Goal: Task Accomplishment & Management: Use online tool/utility

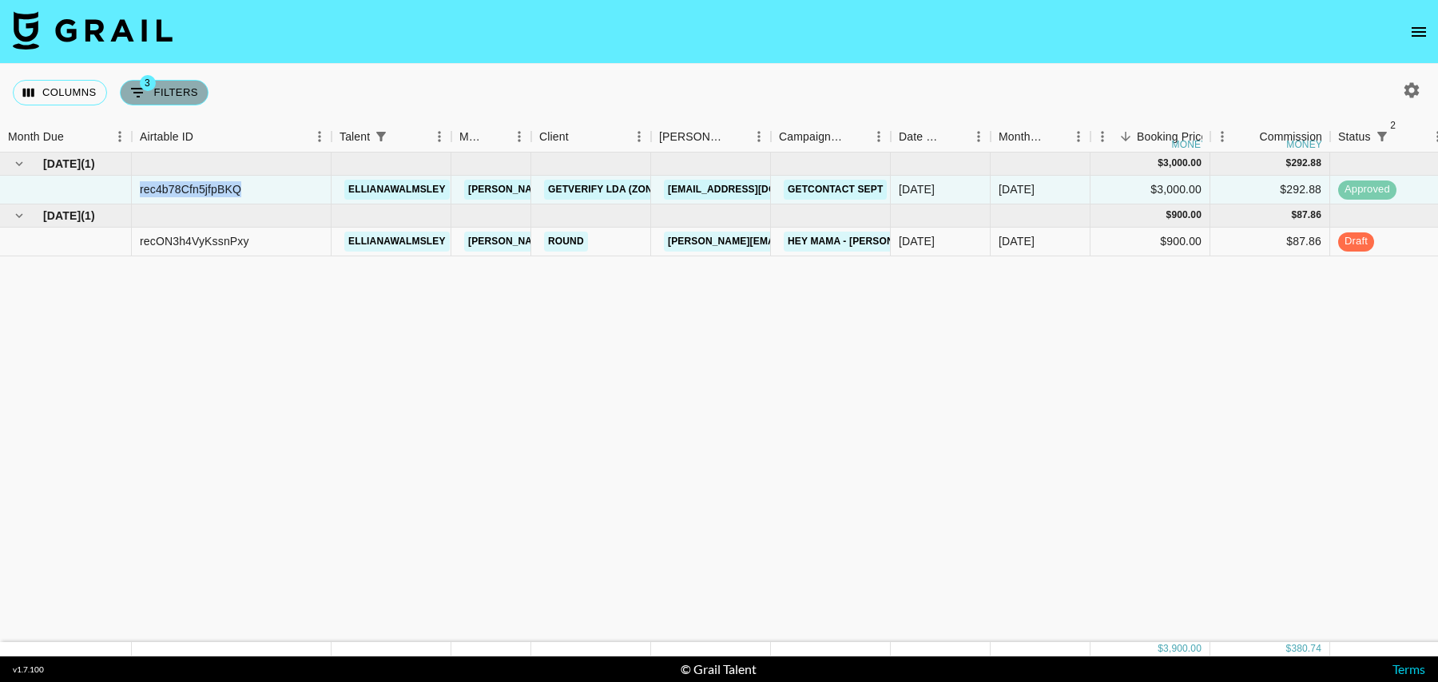
click at [156, 92] on button "3 Filters" at bounding box center [164, 93] width 89 height 26
select select "status"
select select "isNotAnyOf"
select select "status"
select select "isNotAnyOf"
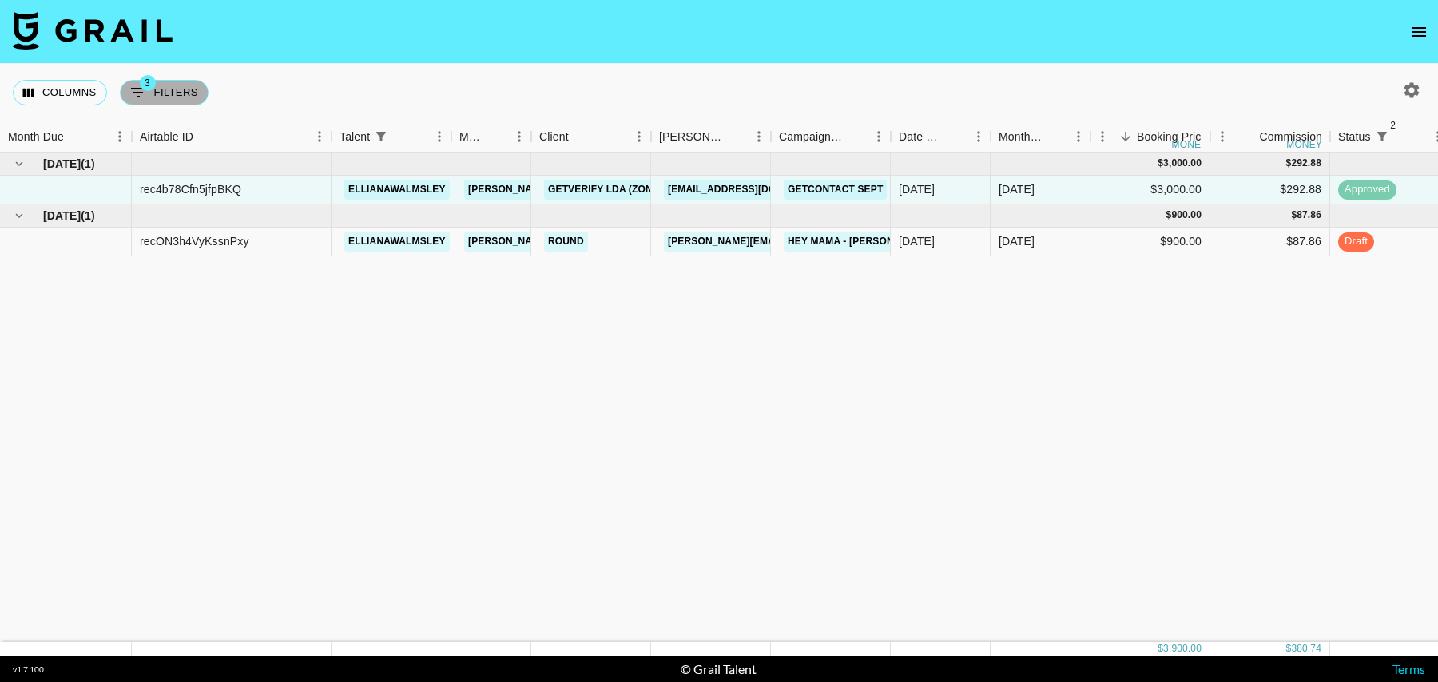
select select "talentName"
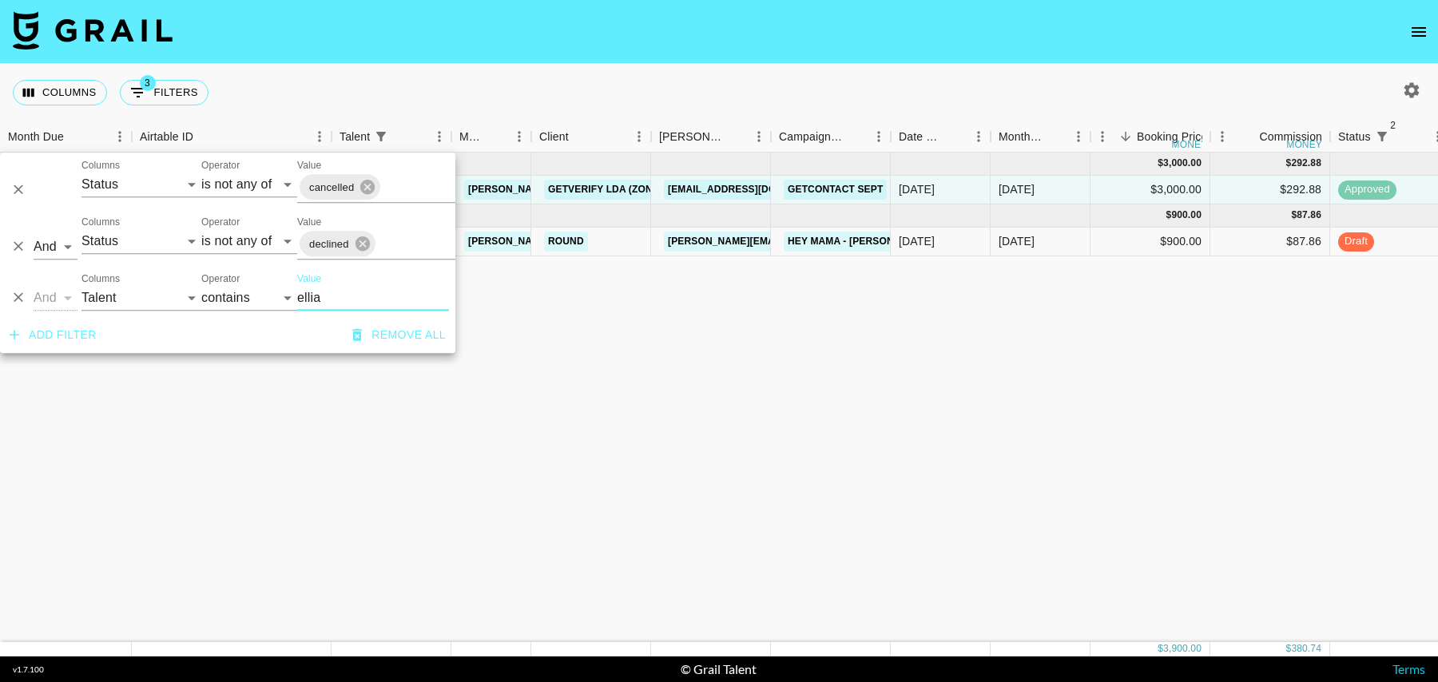
click at [19, 300] on icon "Delete" at bounding box center [18, 298] width 16 height 16
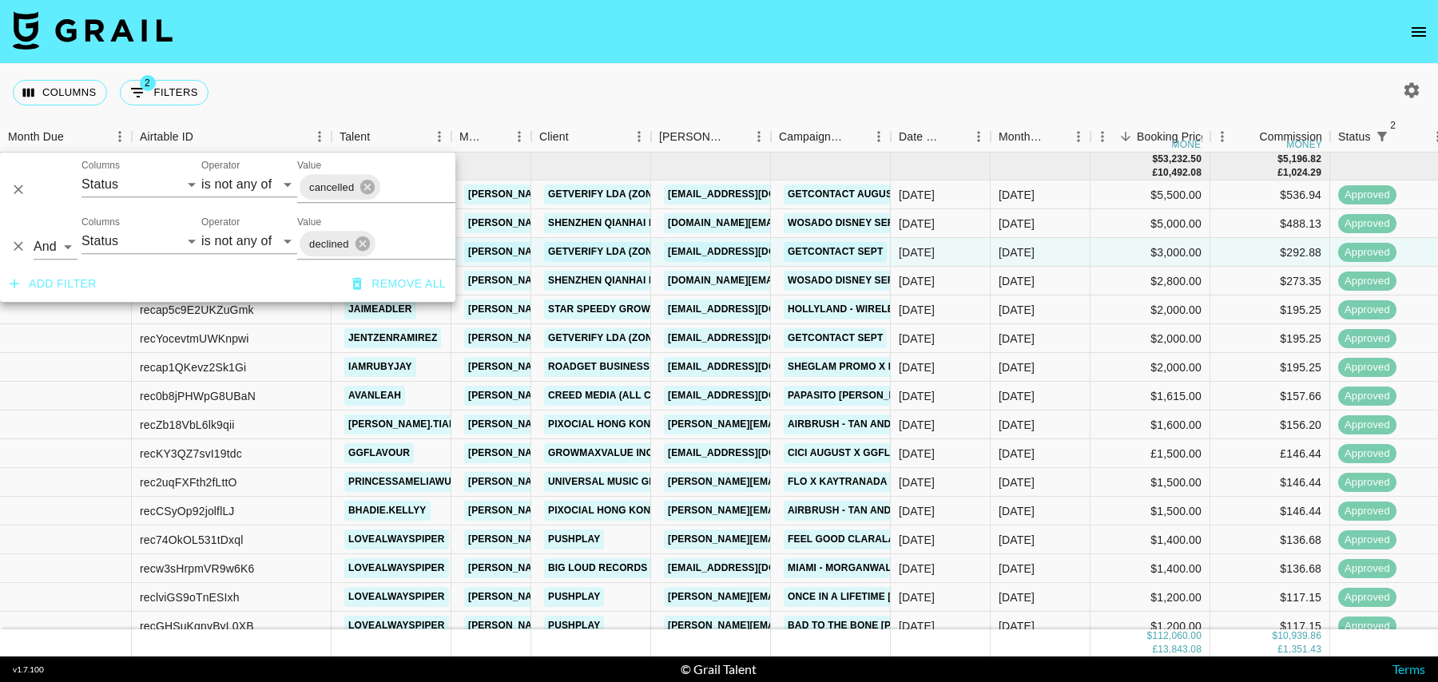
click at [722, 94] on div "Columns 2 Filters + Booking" at bounding box center [719, 93] width 1438 height 58
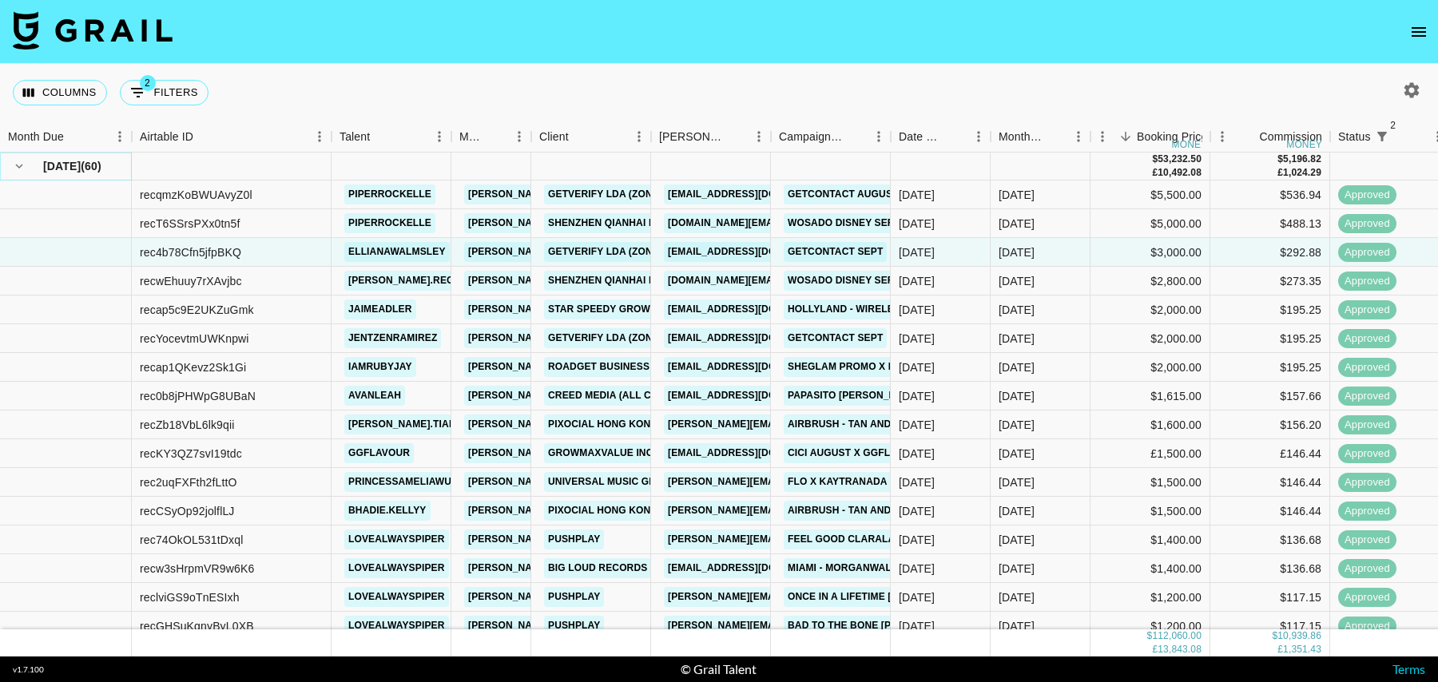
click at [22, 161] on icon "hide children" at bounding box center [19, 166] width 14 height 14
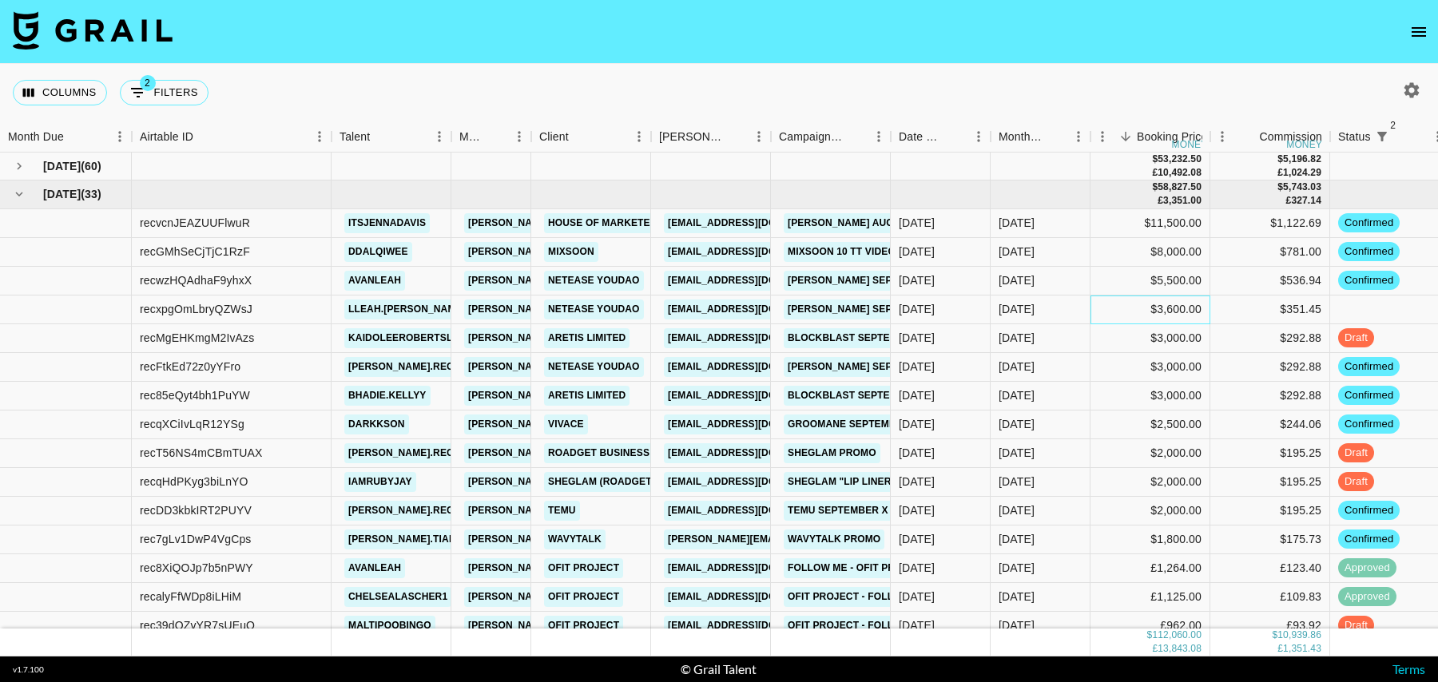
click at [1111, 307] on div "$3,600.00" at bounding box center [1150, 310] width 120 height 29
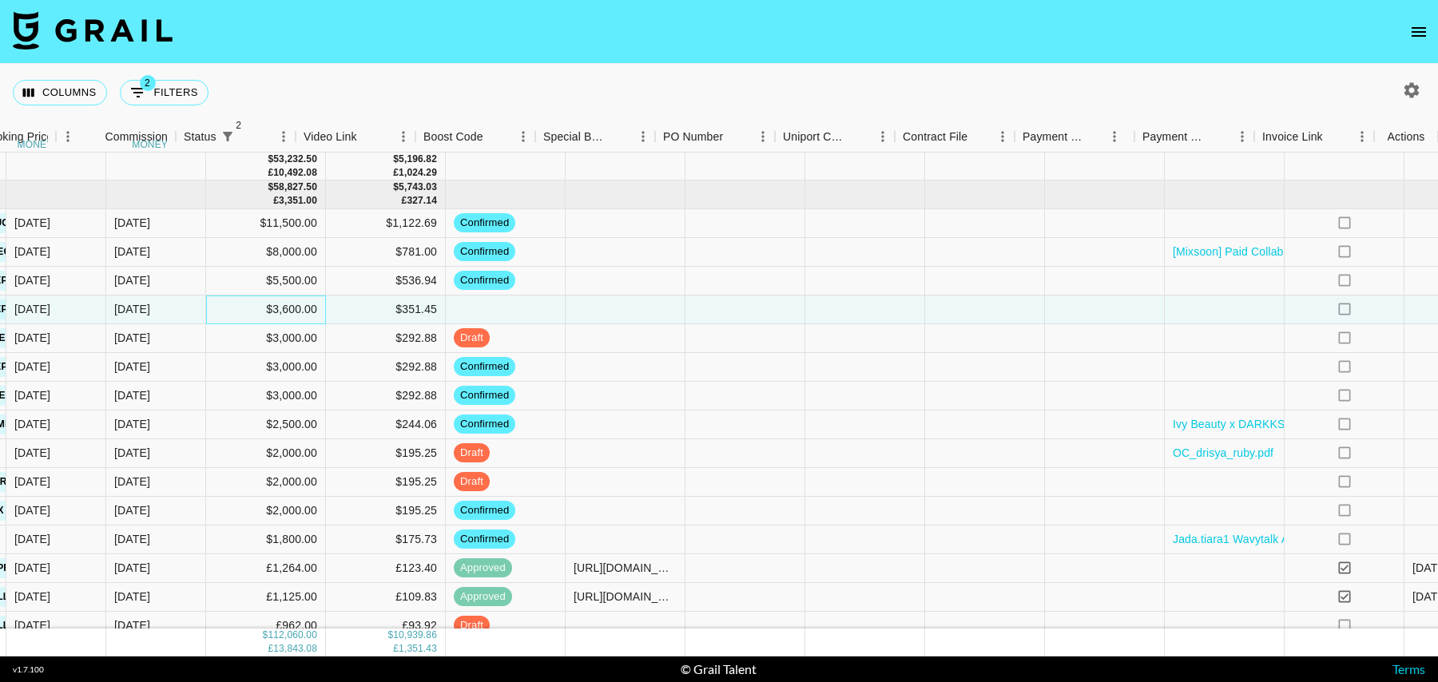
scroll to position [0, 1154]
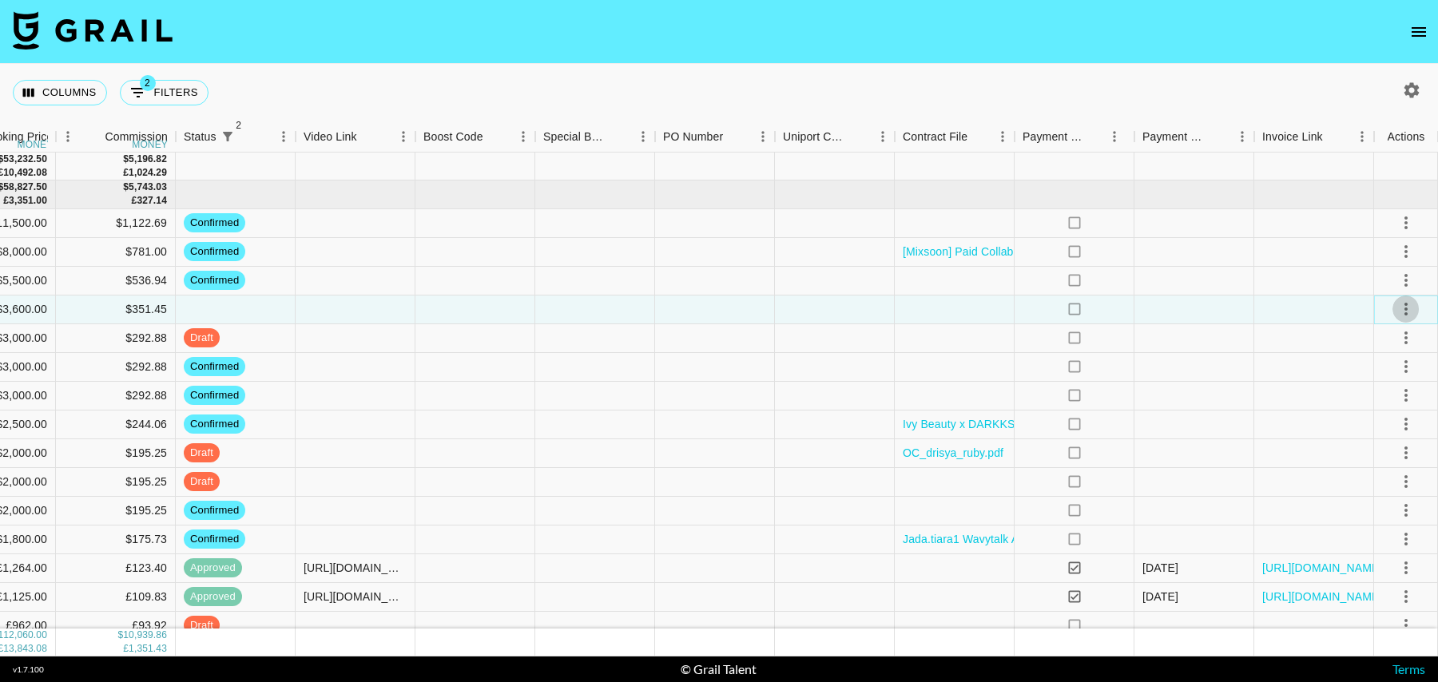
click at [1408, 308] on icon "select merge strategy" at bounding box center [1405, 309] width 19 height 19
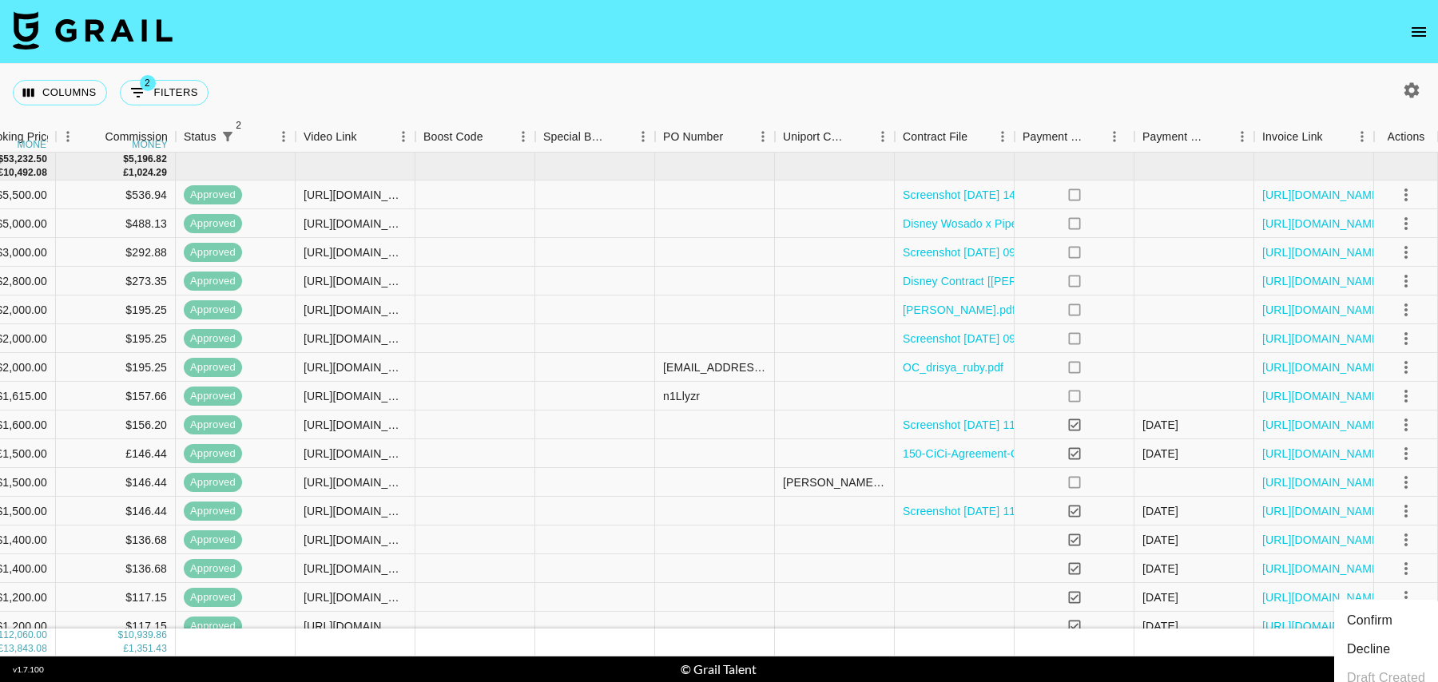
click at [1419, 97] on icon "button" at bounding box center [1411, 90] width 19 height 19
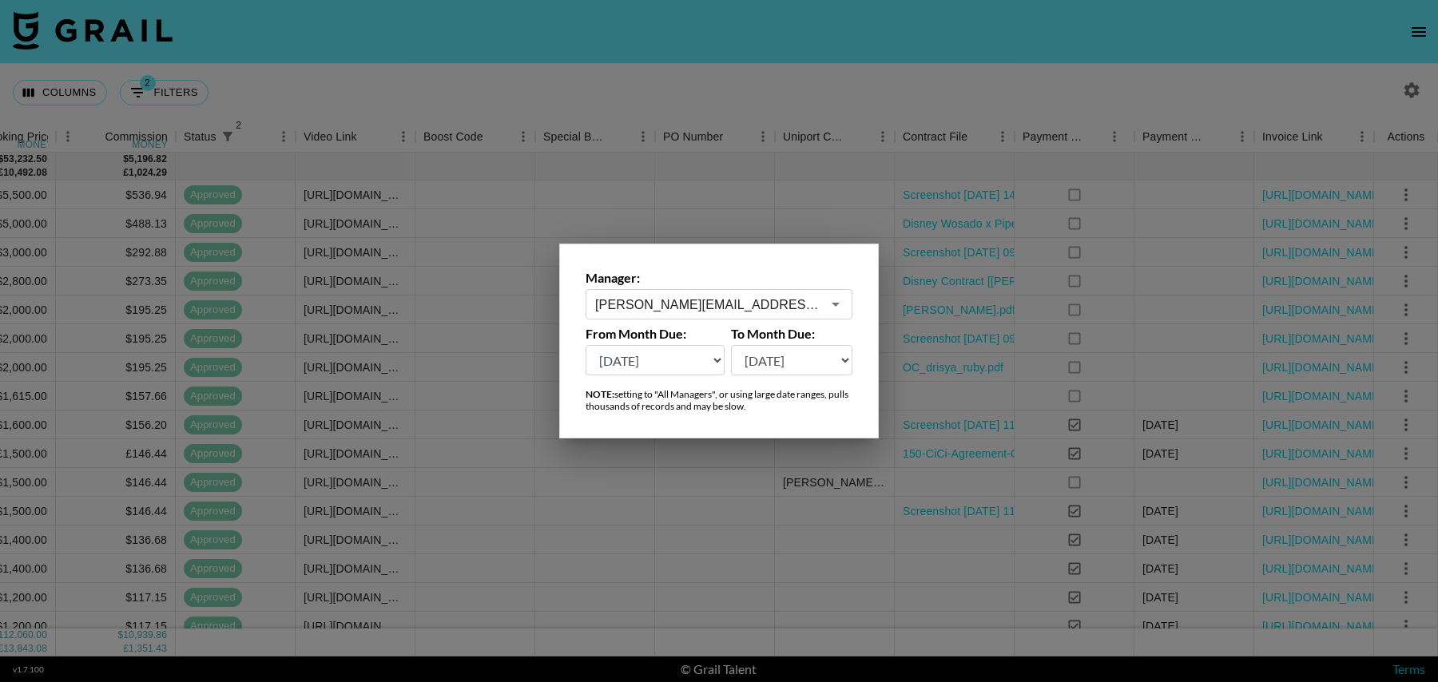
click at [710, 359] on select "[DATE] Aug '[DATE] Jun '[DATE] Apr '[DATE] Feb '[DATE] Dec '[DATE] Oct '[DATE] …" at bounding box center [654, 360] width 139 height 30
select select "[DATE]"
click at [585, 345] on select "[DATE] Aug '[DATE] Jun '[DATE] Apr '[DATE] Feb '[DATE] Dec '[DATE] Oct '[DATE] …" at bounding box center [654, 360] width 139 height 30
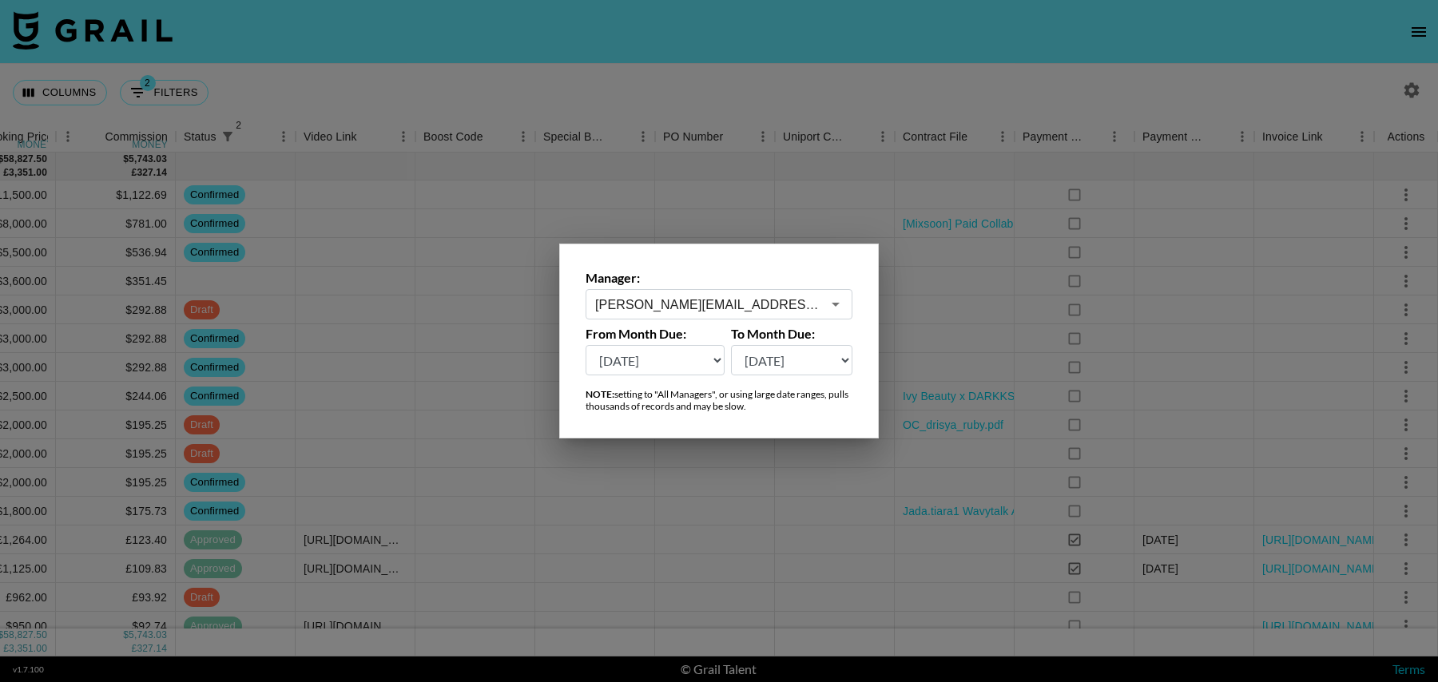
click at [756, 80] on div at bounding box center [719, 341] width 1438 height 682
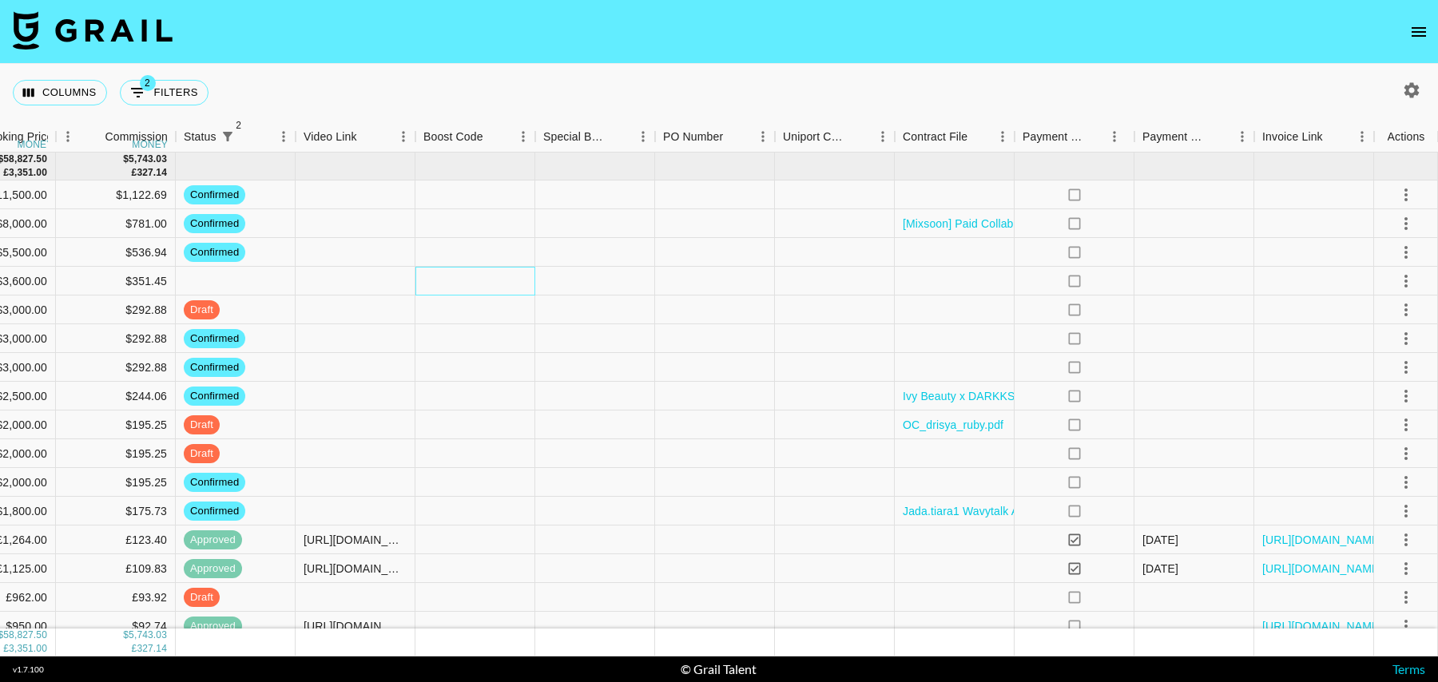
click at [472, 283] on div at bounding box center [475, 281] width 120 height 29
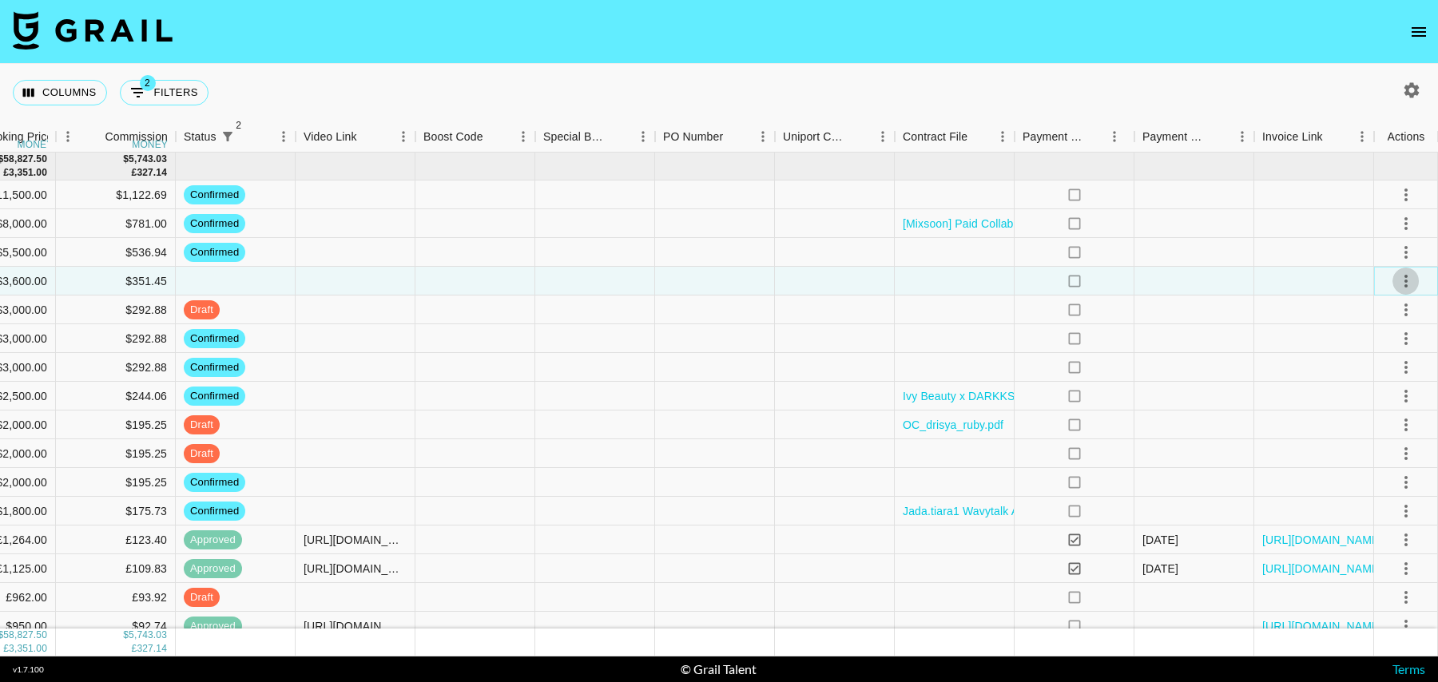
click at [1400, 282] on icon "select merge strategy" at bounding box center [1405, 281] width 19 height 19
click at [1376, 318] on li "Confirm" at bounding box center [1386, 315] width 104 height 29
click at [824, 357] on div at bounding box center [835, 367] width 120 height 29
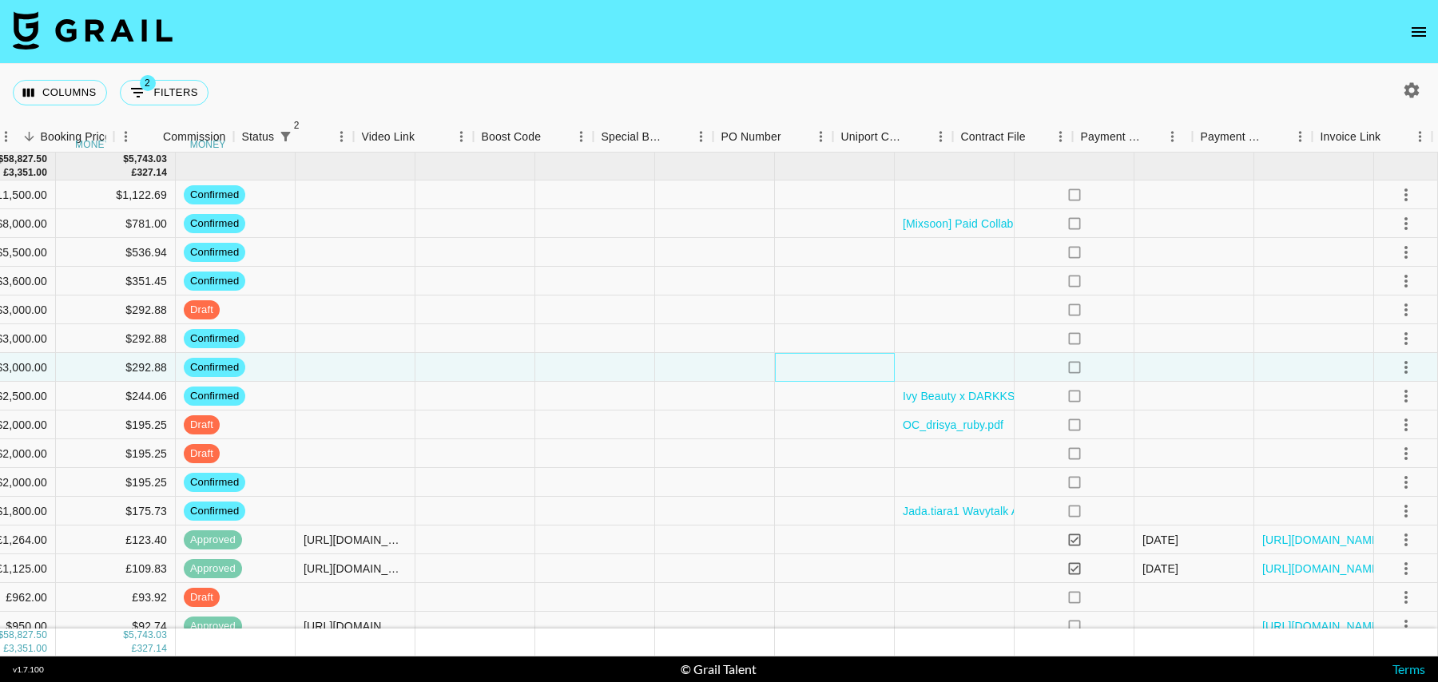
scroll to position [0, 1026]
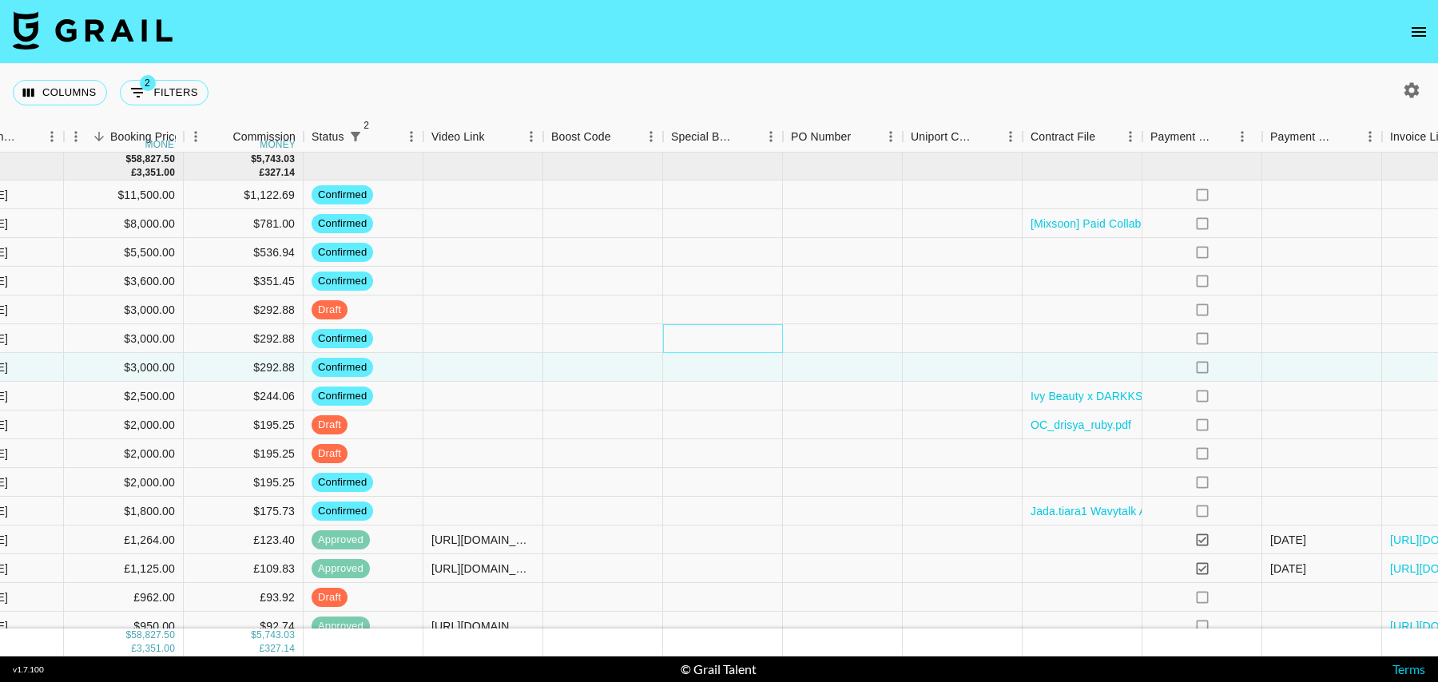
click at [775, 327] on div at bounding box center [723, 338] width 120 height 29
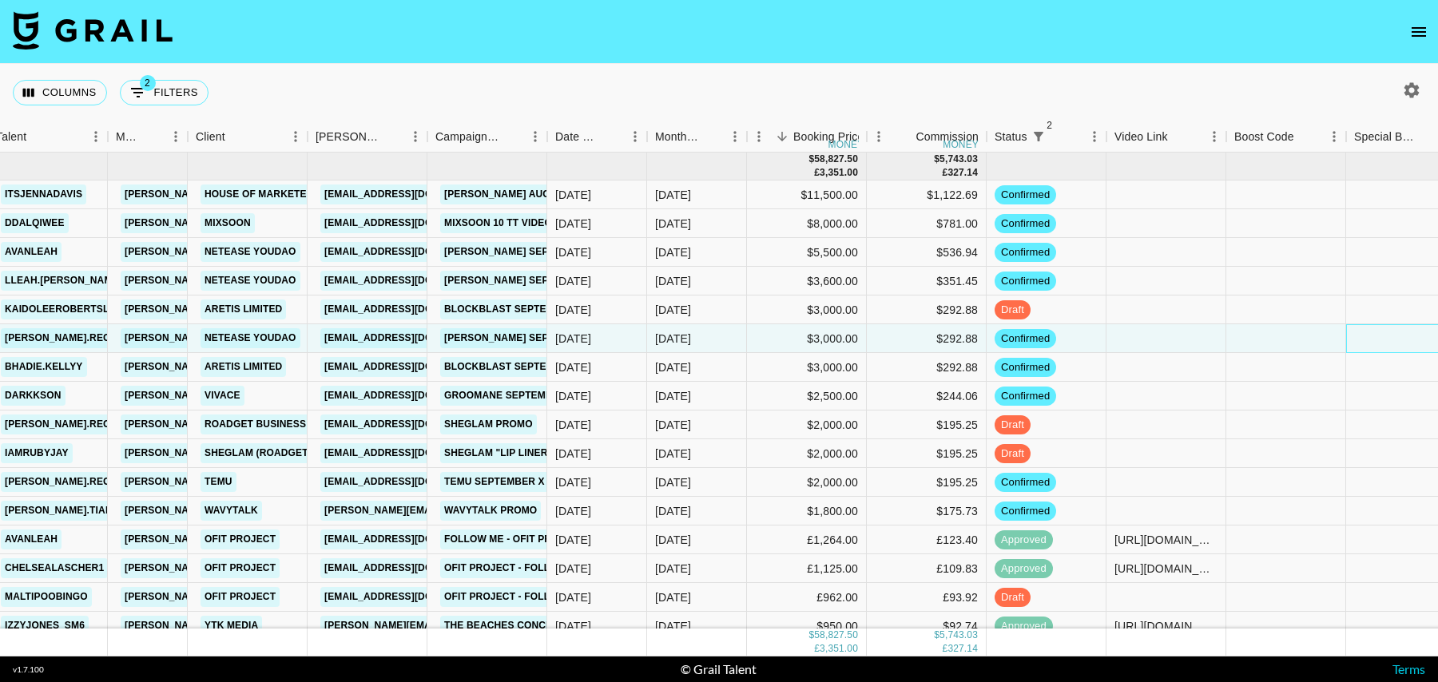
scroll to position [0, 292]
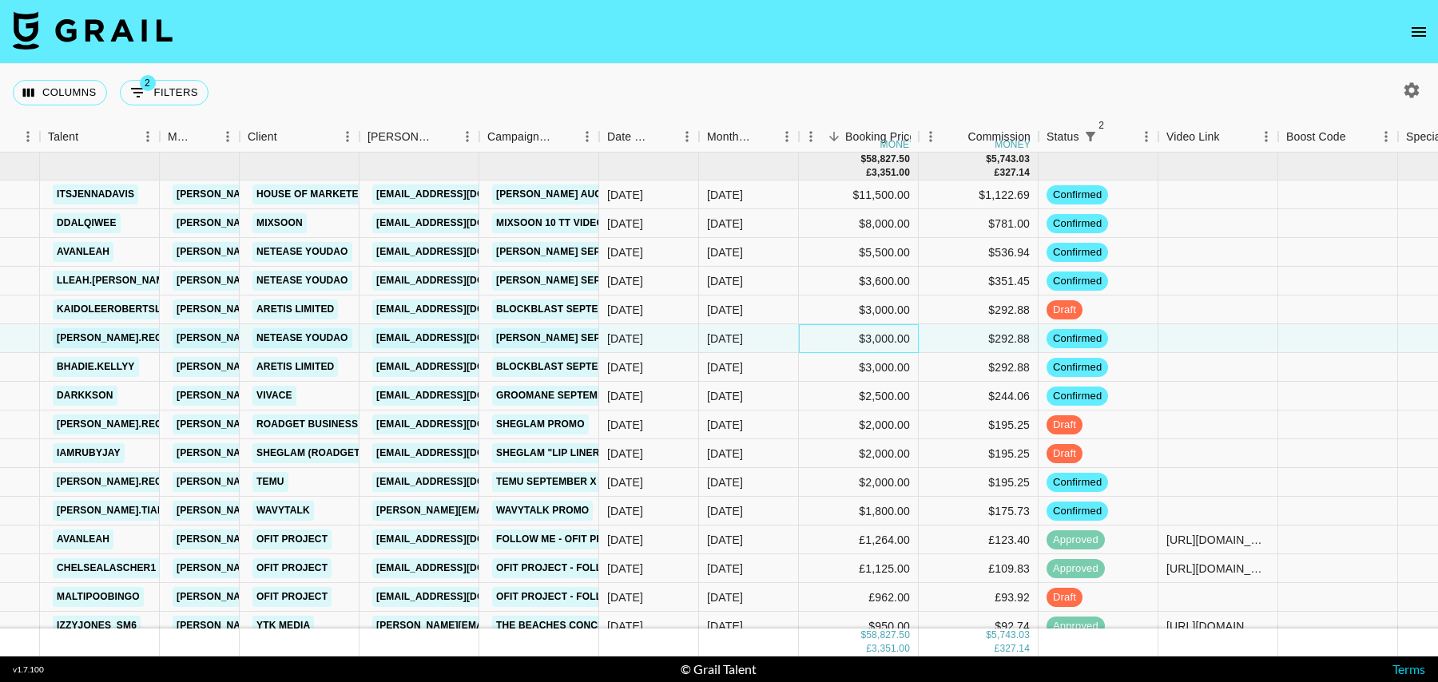
click at [800, 339] on div "$3,000.00" at bounding box center [859, 338] width 120 height 29
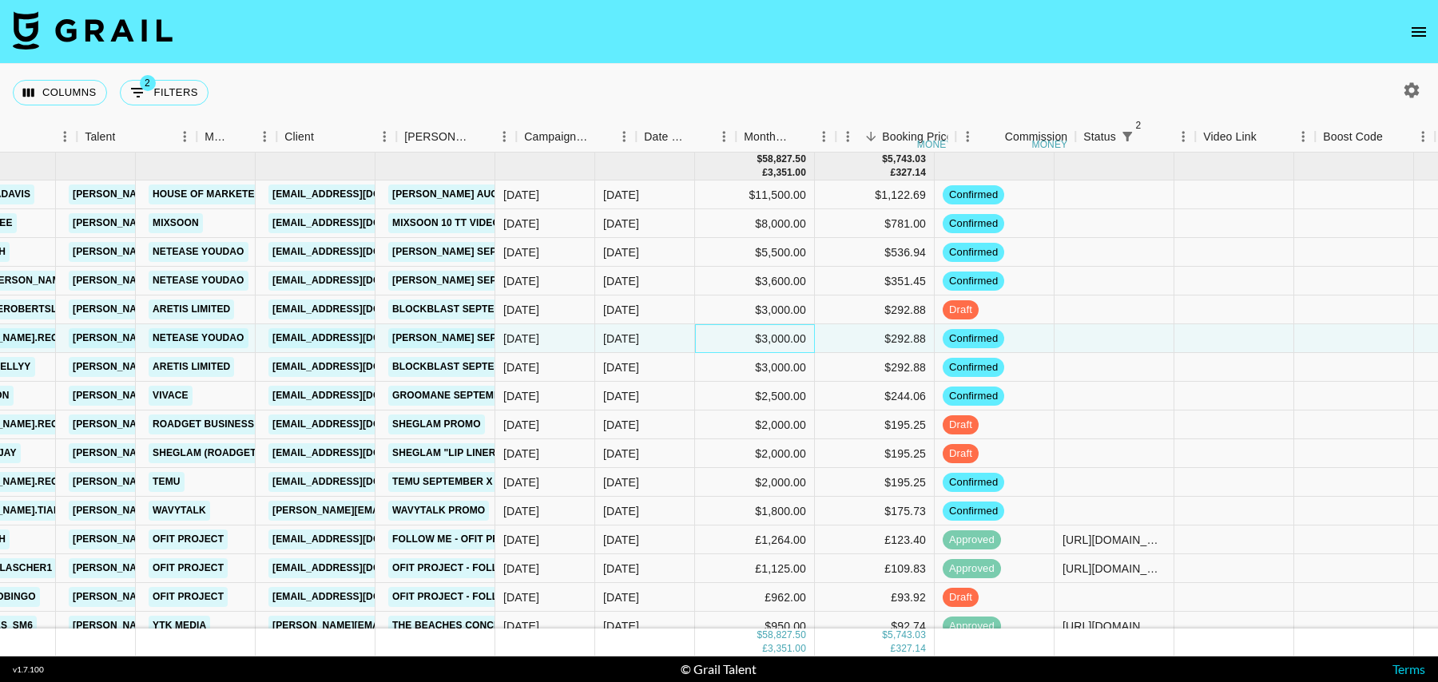
scroll to position [0, 1154]
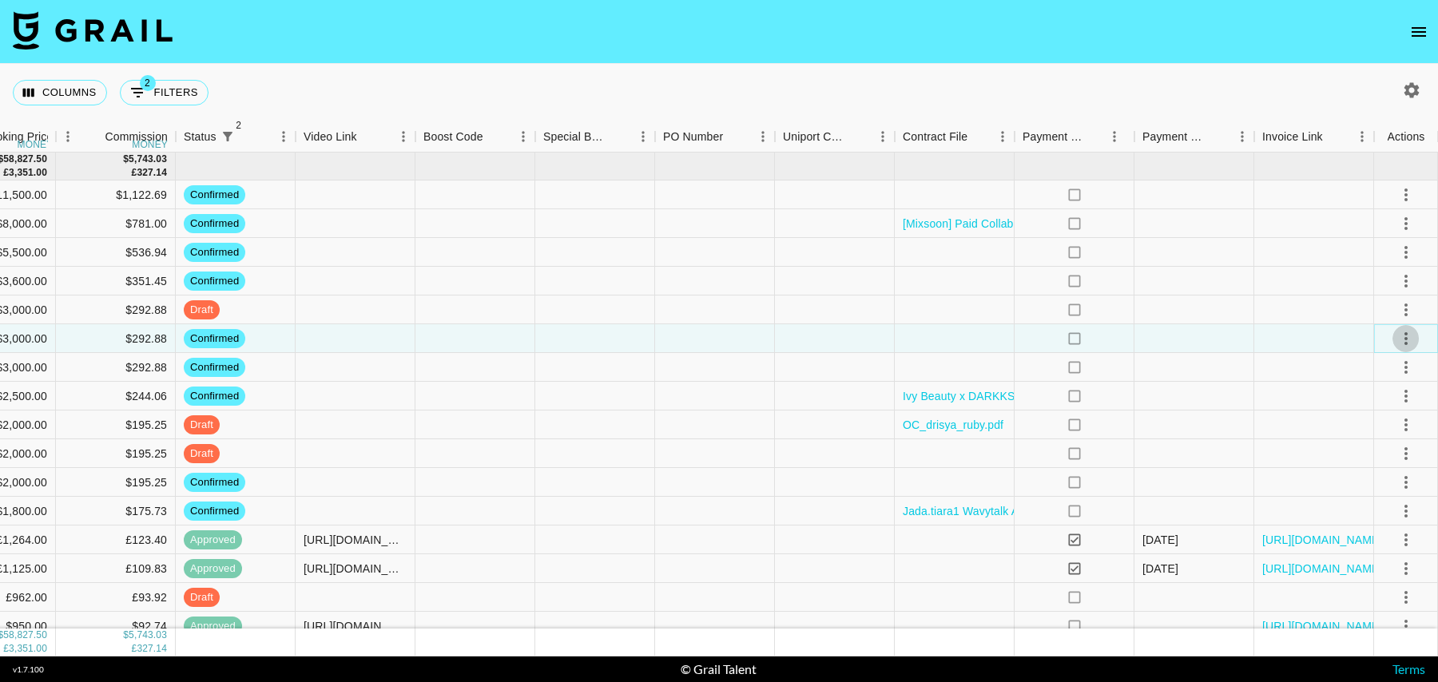
click at [1401, 335] on icon "select merge strategy" at bounding box center [1405, 338] width 19 height 19
click at [1256, 339] on div at bounding box center [1314, 338] width 120 height 29
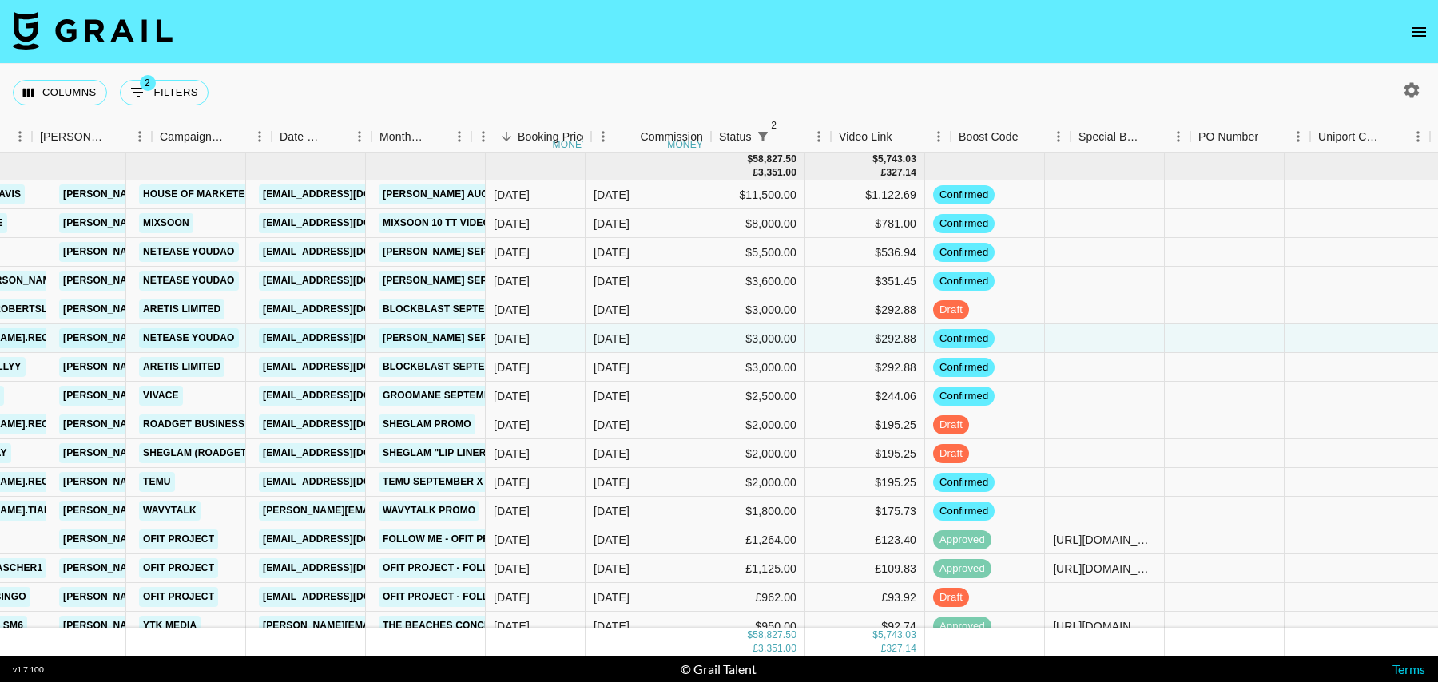
scroll to position [0, 56]
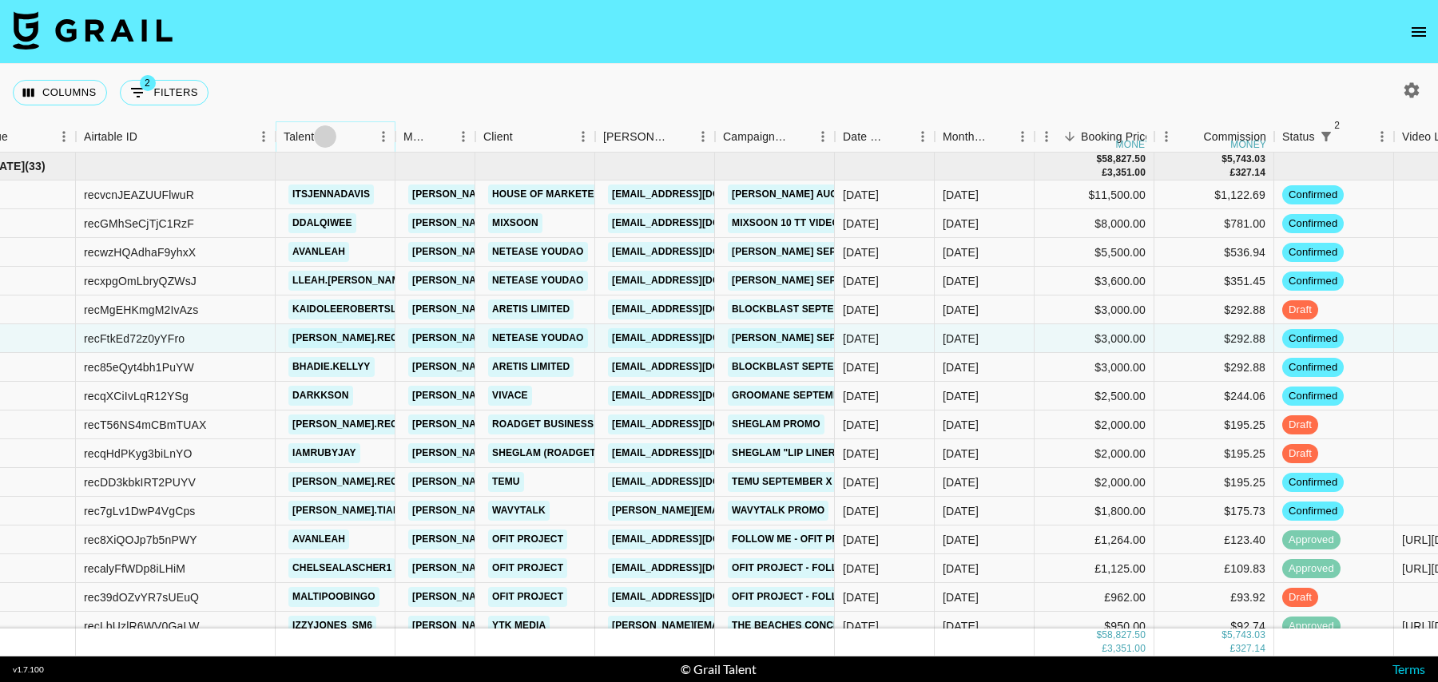
click at [327, 137] on icon "Sort" at bounding box center [325, 136] width 14 height 14
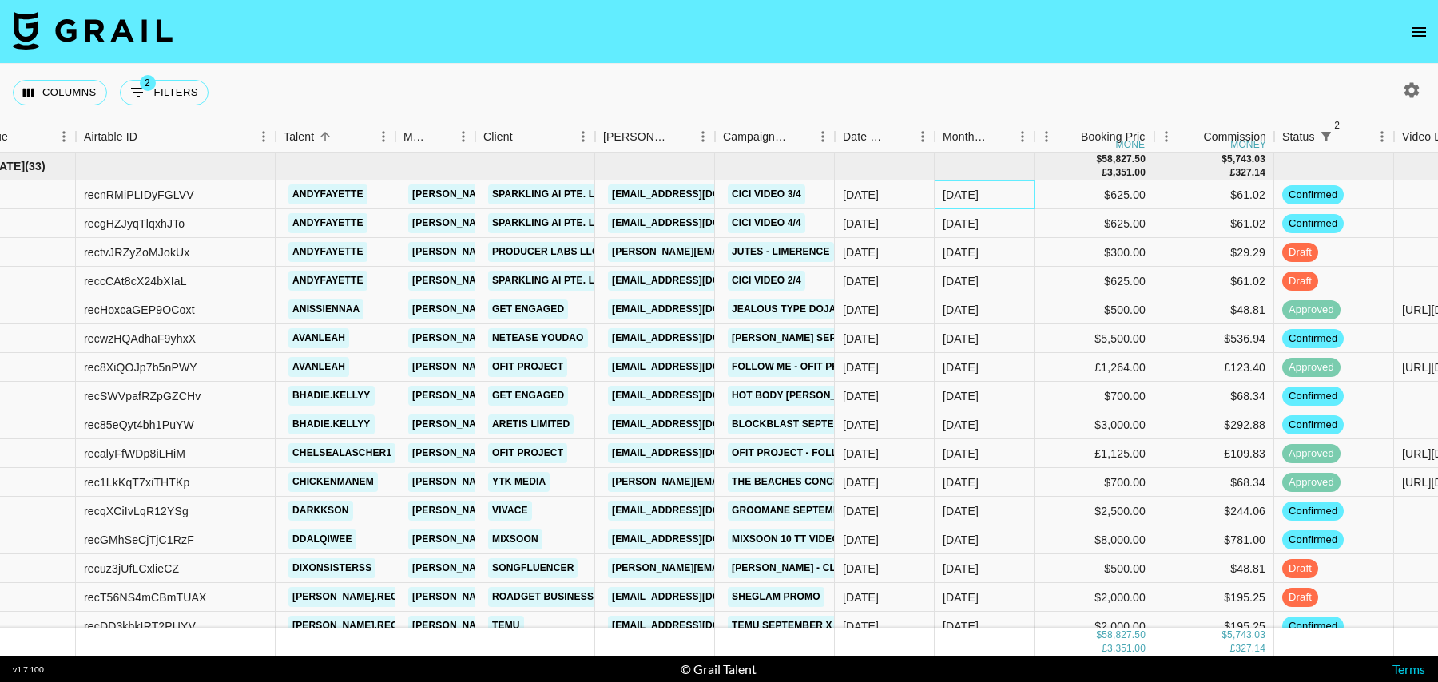
click at [1026, 194] on div "[DATE]" at bounding box center [985, 195] width 100 height 29
